Goal: Task Accomplishment & Management: Complete application form

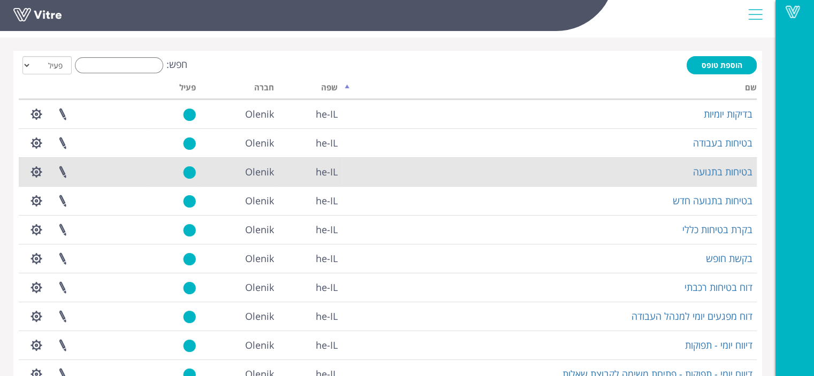
scroll to position [53, 0]
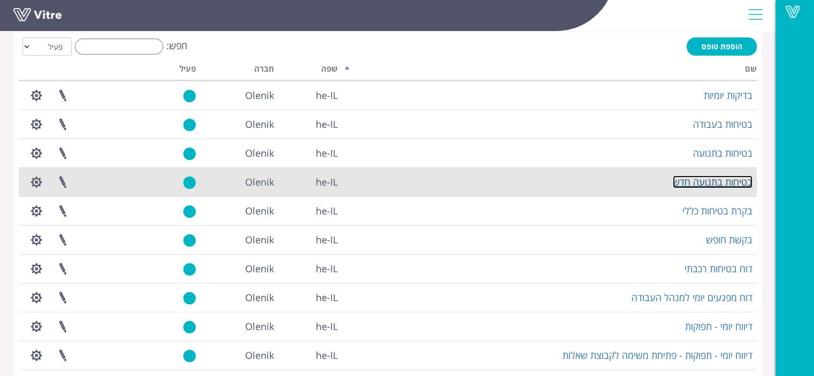
click at [694, 187] on link "בטיחות בתנועה חדש" at bounding box center [712, 181] width 80 height 13
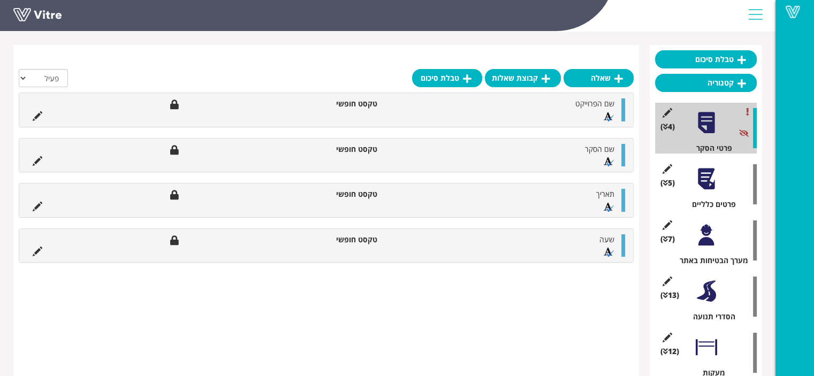
scroll to position [107, 0]
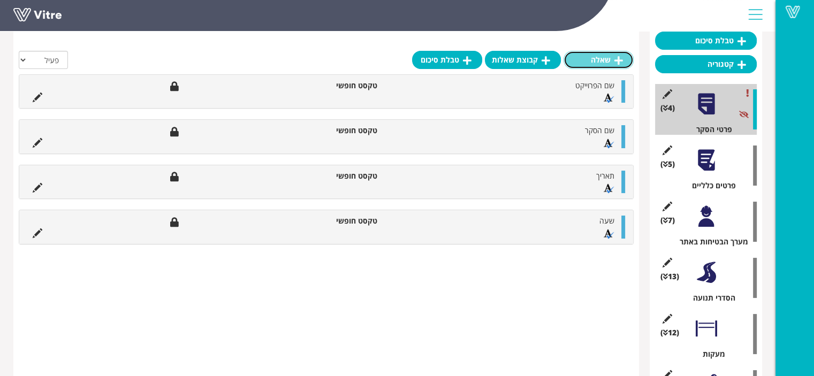
click at [607, 64] on link "שאלה" at bounding box center [598, 60] width 70 height 18
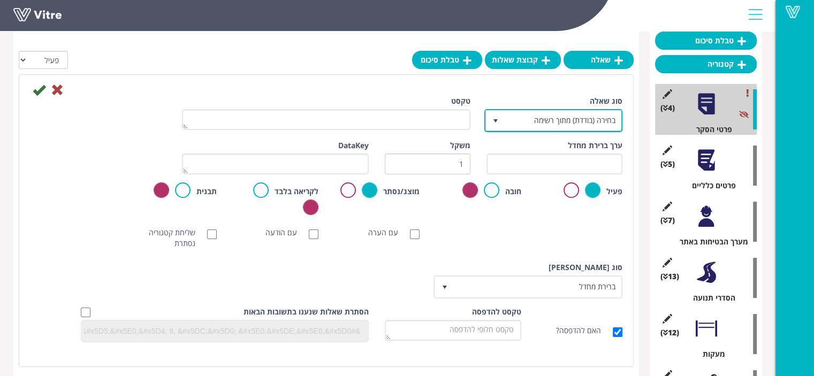
click at [575, 121] on span "בחירה (בודדת) מתוך רשימה" at bounding box center [562, 120] width 117 height 19
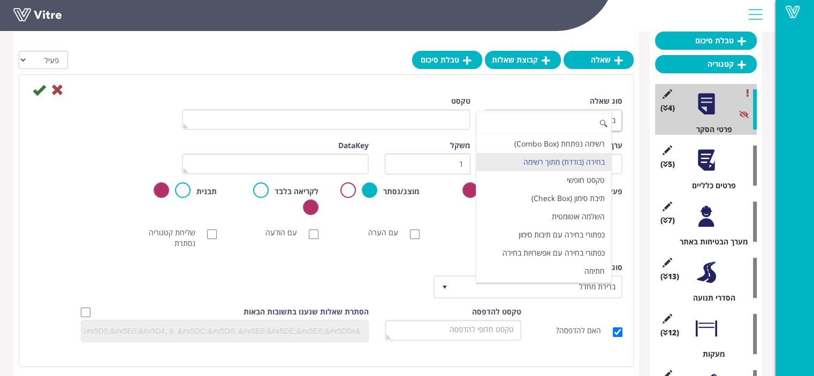
click at [575, 121] on input at bounding box center [543, 123] width 135 height 20
click at [397, 257] on div "סוג שאלה בחירה (בודדת) מתוך רשימה 3 טקסט ערך ברירת מחדל משקל 1 DataKey פעיל חוב…" at bounding box center [326, 223] width 592 height 255
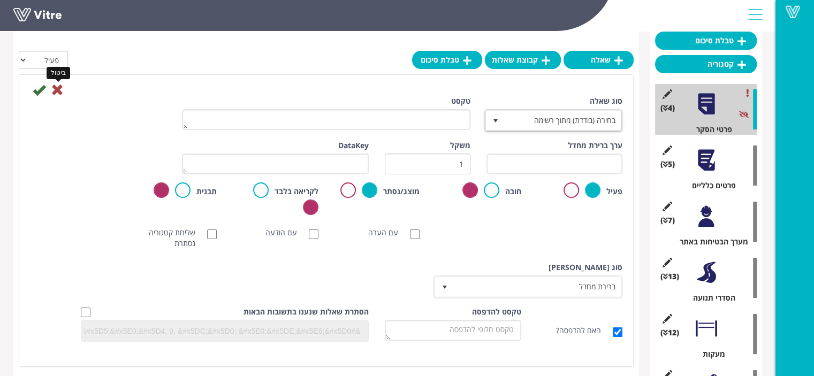
click at [55, 87] on icon at bounding box center [57, 89] width 13 height 13
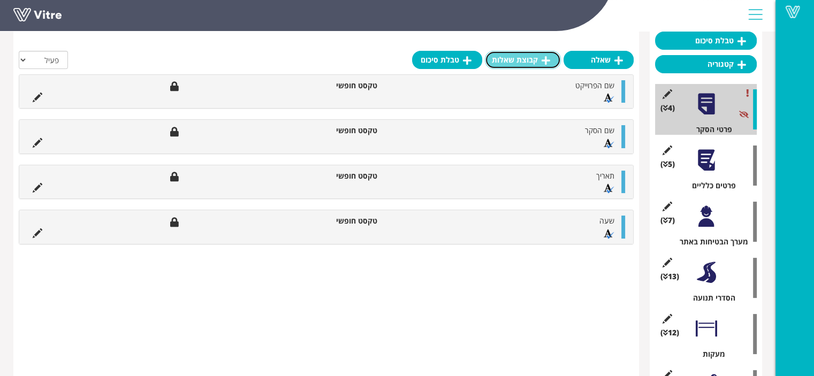
click at [524, 64] on link "קבוצת שאלות" at bounding box center [523, 60] width 76 height 18
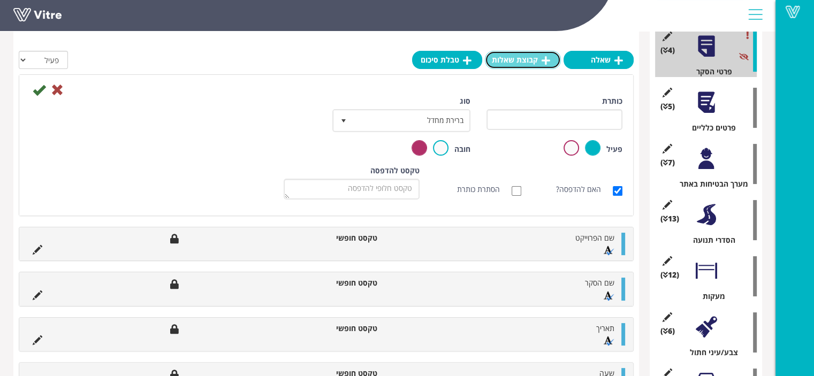
scroll to position [267, 0]
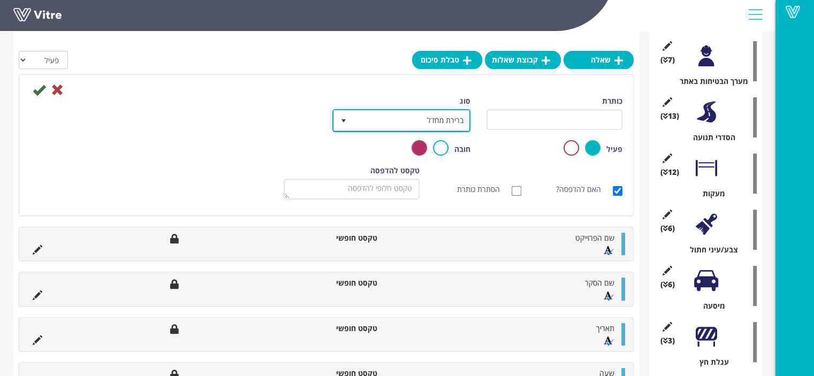
click at [454, 123] on span "ברירת מחדל" at bounding box center [411, 120] width 117 height 19
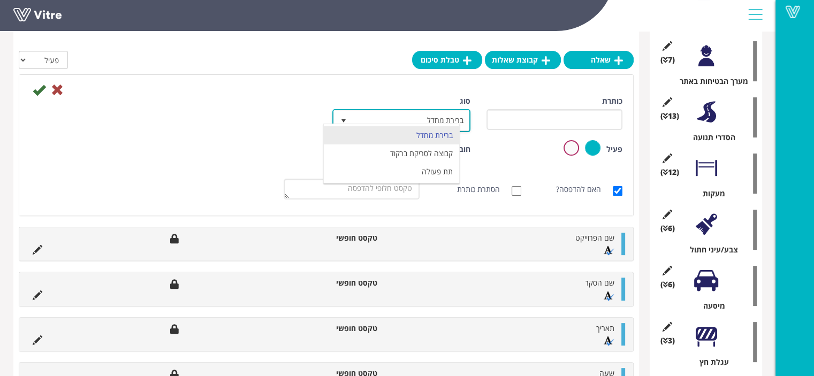
click at [454, 124] on div "ברירת מחדל קבוצה לסריקת ברקוד תת פעולה No data found." at bounding box center [391, 154] width 136 height 60
click at [499, 150] on div "פעיל" at bounding box center [554, 148] width 136 height 17
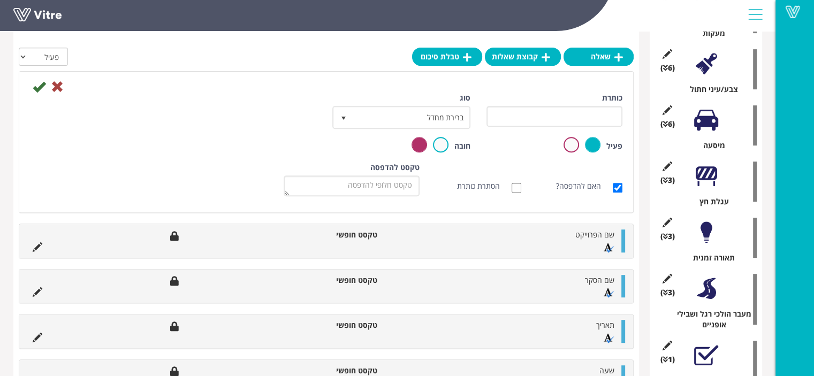
scroll to position [374, 0]
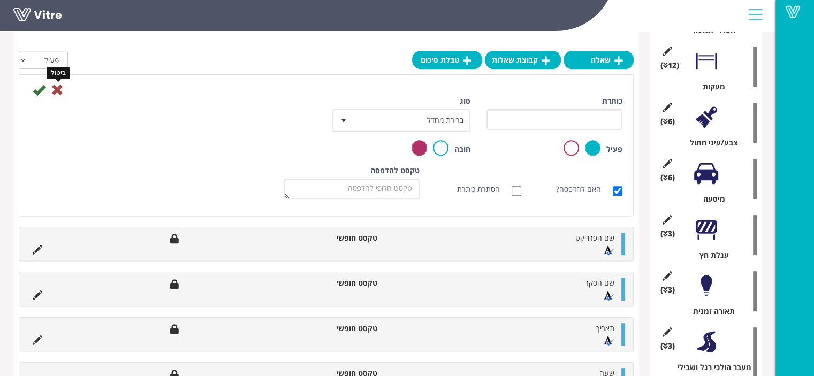
click at [62, 94] on icon at bounding box center [57, 89] width 13 height 13
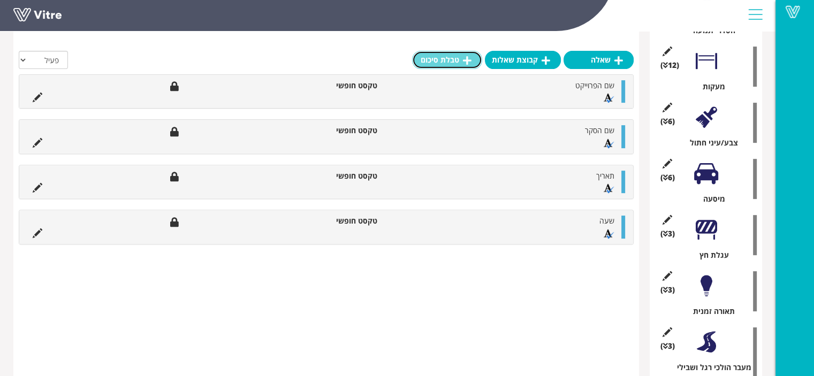
click at [437, 62] on link "טבלת סיכום" at bounding box center [447, 60] width 70 height 18
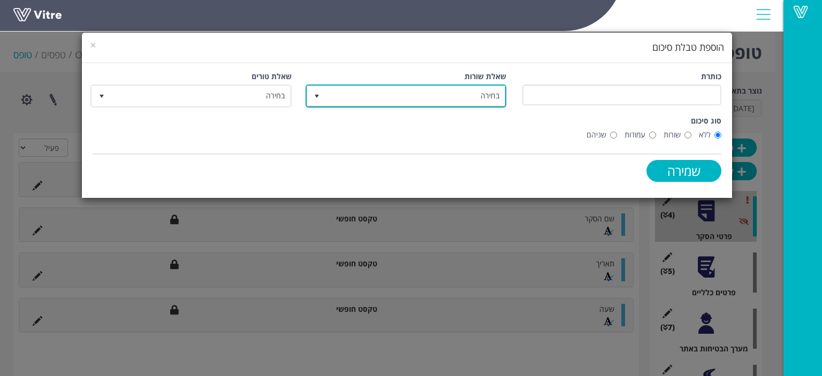
click at [468, 97] on span "בחירה" at bounding box center [416, 95] width 180 height 19
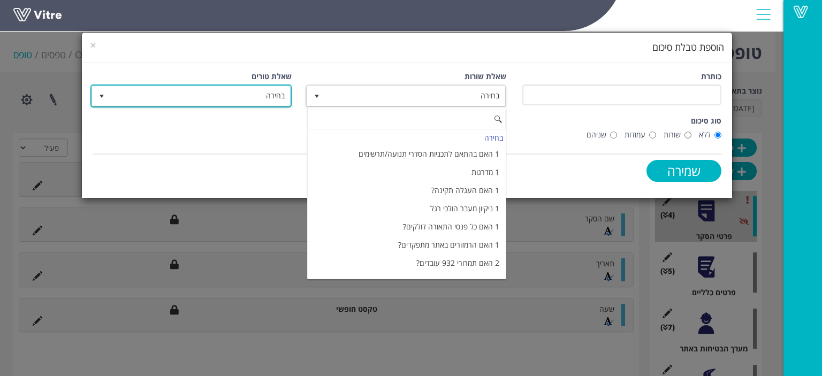
click at [248, 96] on span "בחירה" at bounding box center [201, 95] width 180 height 19
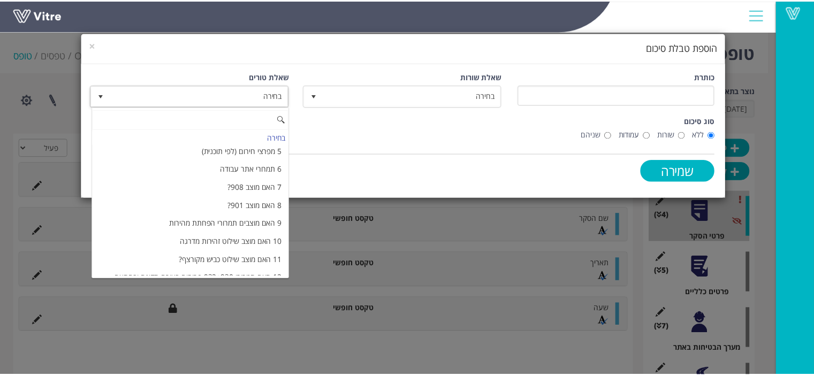
scroll to position [460, 0]
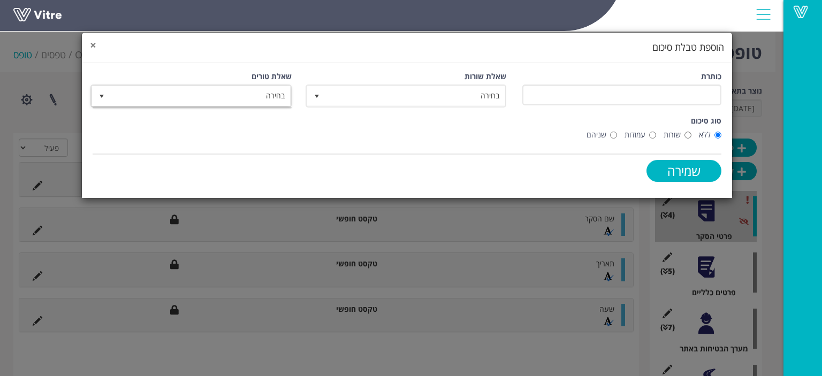
click at [93, 44] on span "×" at bounding box center [93, 44] width 6 height 15
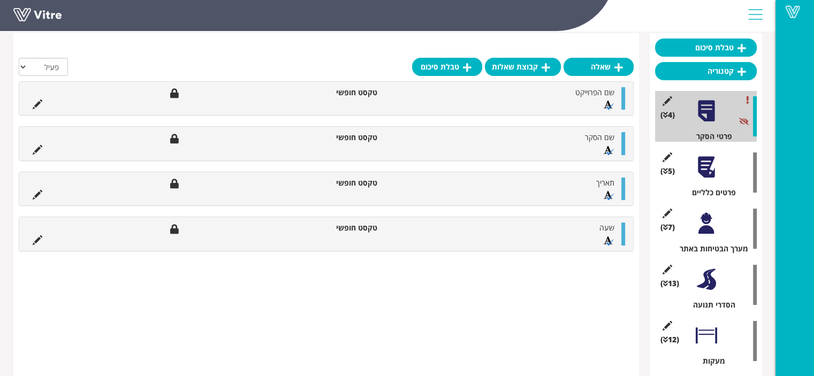
scroll to position [107, 0]
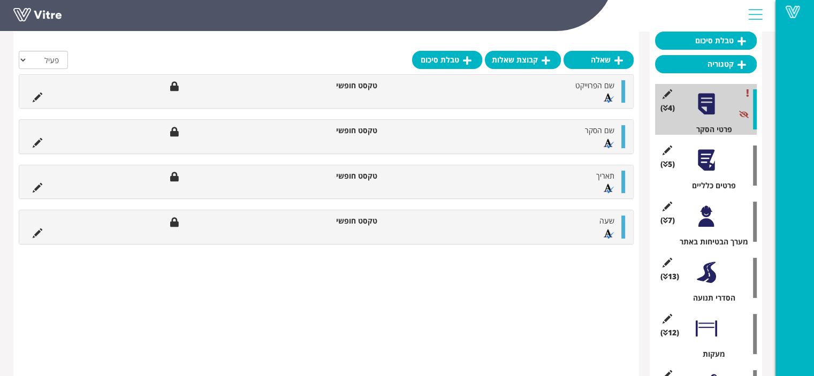
click at [705, 278] on div at bounding box center [706, 273] width 24 height 24
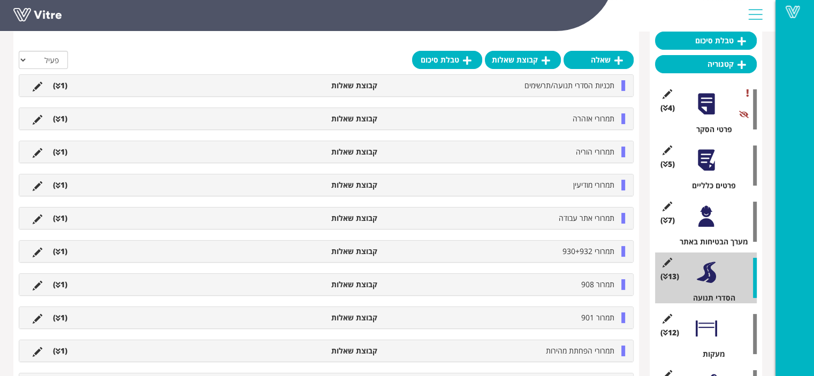
click at [616, 89] on li "תכניות הסדרי תנועה/תרשימים" at bounding box center [501, 85] width 237 height 11
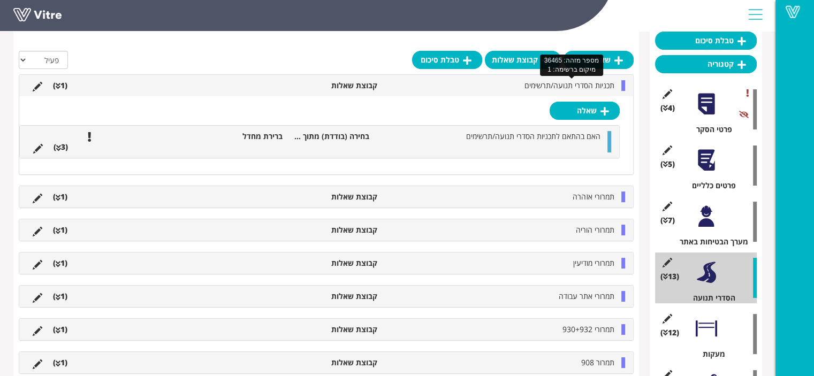
click at [608, 87] on span "תכניות הסדרי תנועה/תרשימים" at bounding box center [569, 85] width 90 height 10
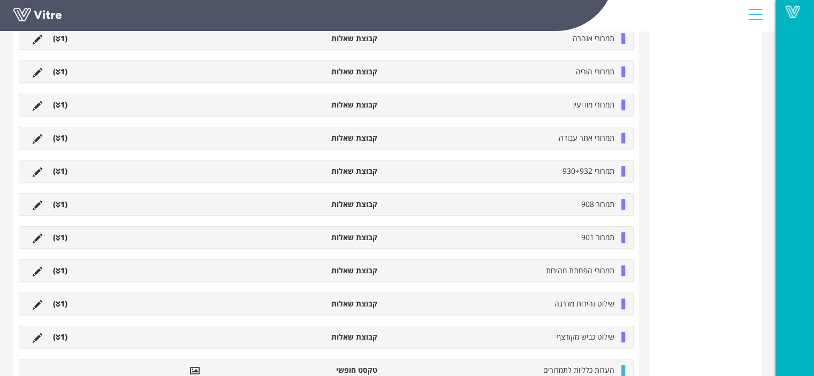
scroll to position [889, 0]
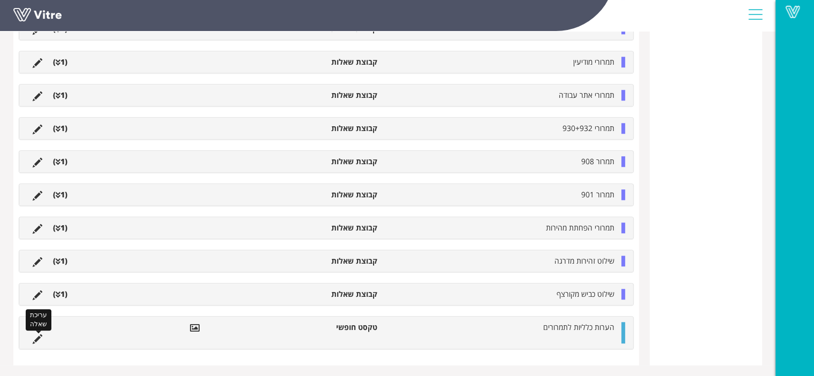
click at [37, 339] on icon at bounding box center [38, 339] width 10 height 10
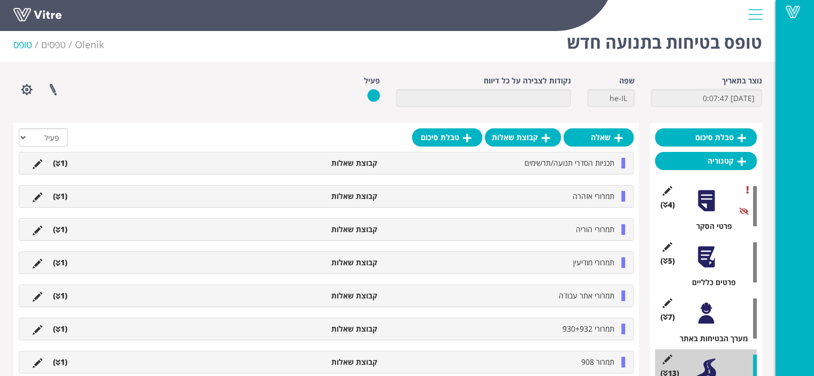
scroll to position [6, 0]
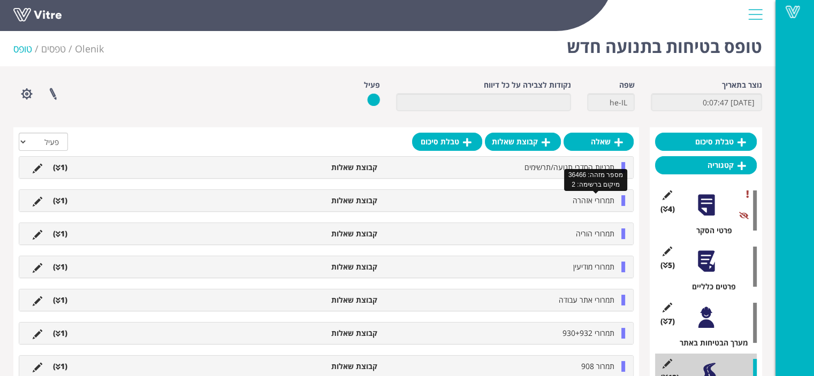
click at [595, 198] on span "תמרורי אזהרה" at bounding box center [593, 200] width 42 height 10
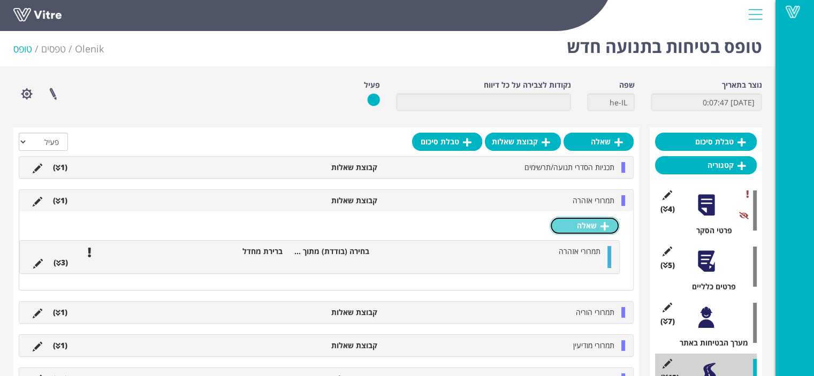
click at [588, 228] on link "שאלה" at bounding box center [584, 226] width 70 height 18
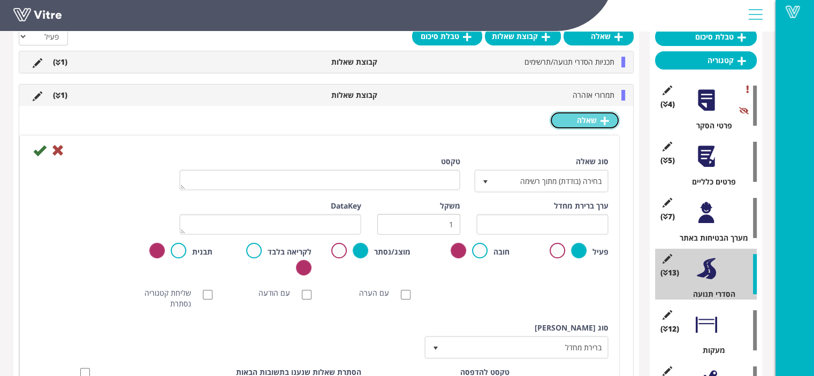
scroll to position [113, 0]
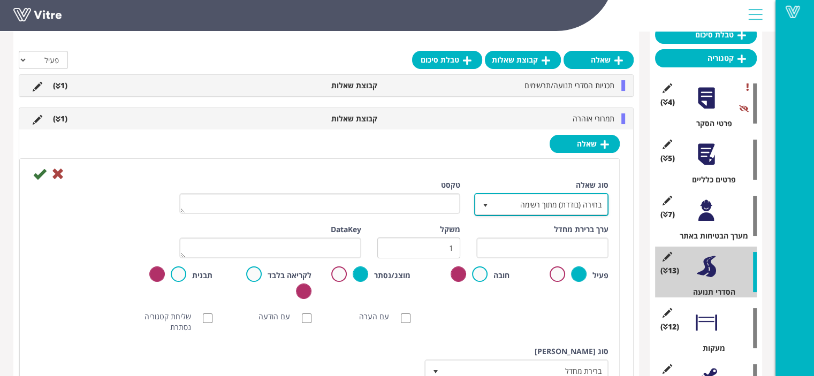
click at [559, 204] on span "בחירה (בודדת) מתוך רשימה" at bounding box center [550, 204] width 113 height 19
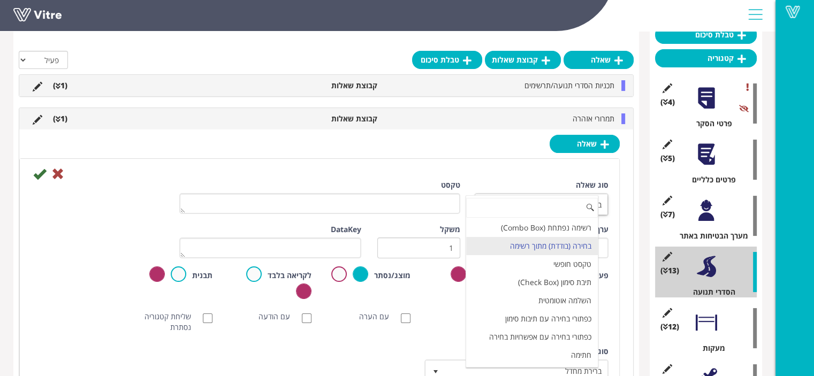
click at [497, 149] on div "שאלה סוג שאלה בחירה (בודדת) מתוך רשימה 3 טקסט ערך ברירת מחדל משקל 1 DataKey פעי…" at bounding box center [326, 314] width 614 height 371
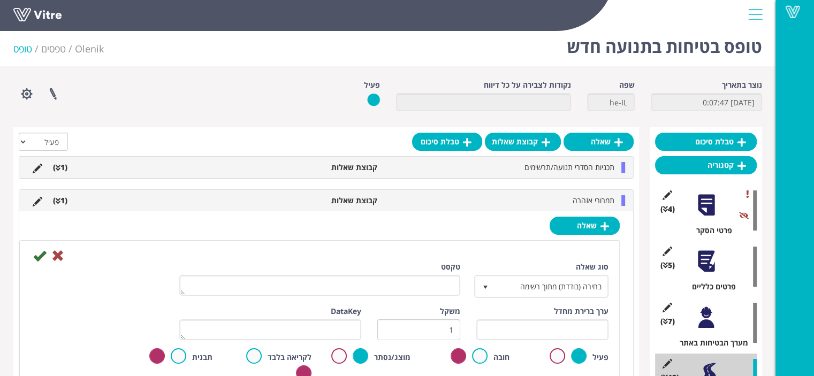
scroll to position [0, 0]
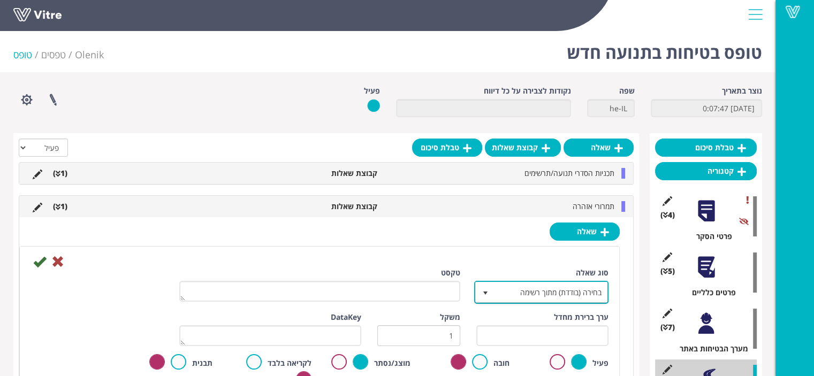
click at [548, 298] on span "בחירה (בודדת) מתוך רשימה" at bounding box center [550, 291] width 113 height 19
